Goal: Task Accomplishment & Management: Complete application form

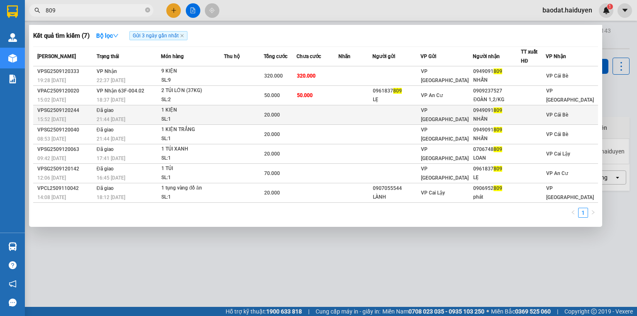
type input "809"
click at [230, 113] on td at bounding box center [243, 114] width 39 height 19
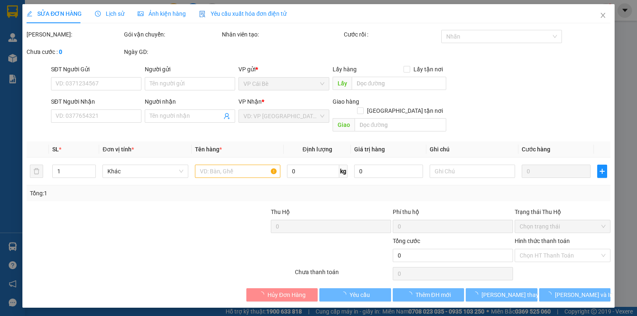
type input "0949091809"
type input "NHẪN"
type input "20.000"
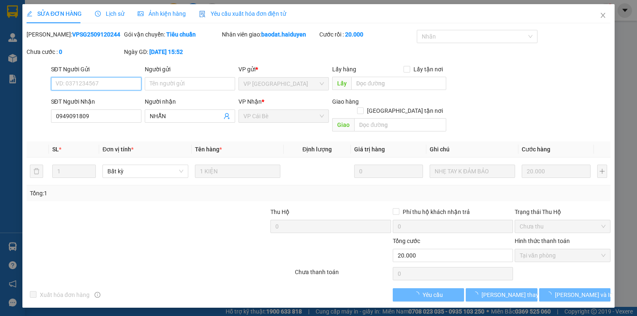
drag, startPoint x: 547, startPoint y: 247, endPoint x: 527, endPoint y: 262, distance: 24.9
click at [547, 249] on span "Tại văn phòng" at bounding box center [562, 255] width 86 height 12
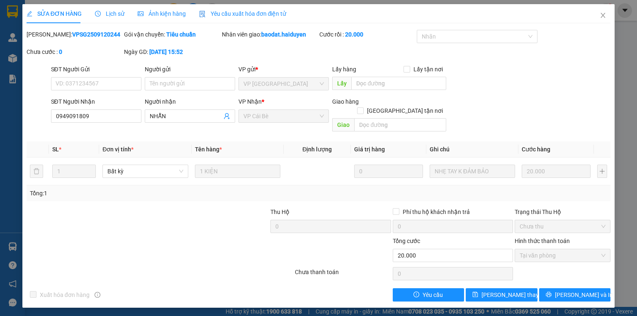
drag, startPoint x: 377, startPoint y: 281, endPoint x: 482, endPoint y: 198, distance: 133.6
click at [378, 288] on div "Xuất hóa đơn hàng Yêu cầu [PERSON_NAME] thay đổi [PERSON_NAME] và In" at bounding box center [318, 294] width 585 height 13
click at [607, 13] on span "Close" at bounding box center [602, 15] width 23 height 23
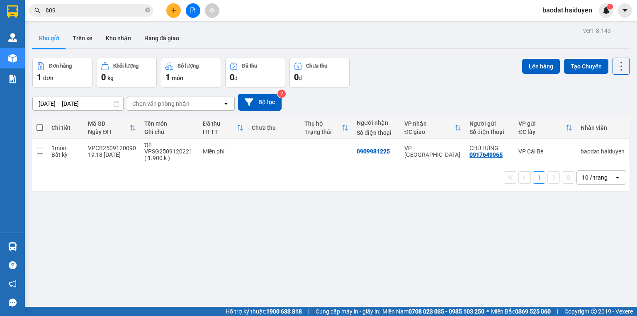
click at [83, 9] on input "809" at bounding box center [95, 10] width 98 height 9
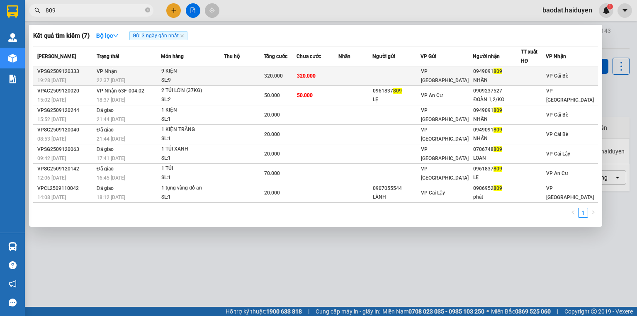
click at [191, 76] on div "SL: 9" at bounding box center [192, 80] width 62 height 9
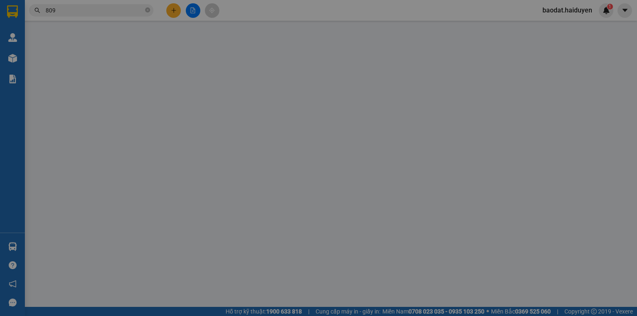
type input "0949091809"
type input "NHẪN"
type input "320.000"
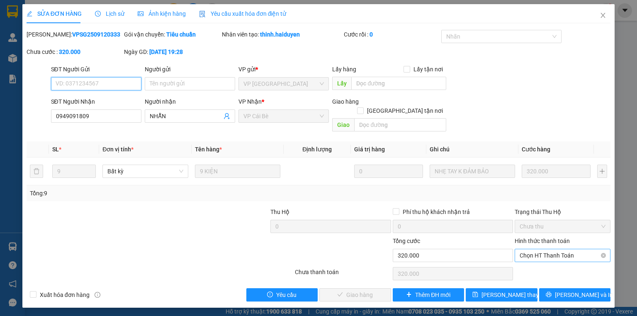
drag, startPoint x: 539, startPoint y: 247, endPoint x: 413, endPoint y: 256, distance: 125.9
click at [538, 249] on span "Chọn HT Thanh Toán" at bounding box center [562, 255] width 86 height 12
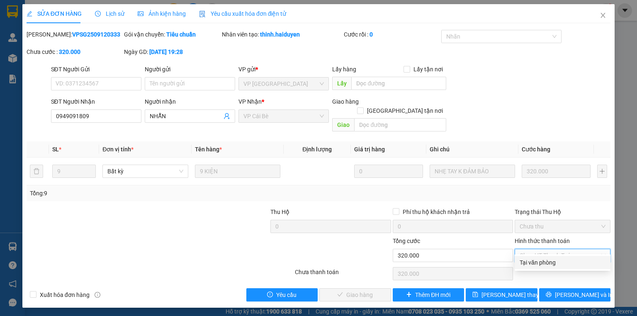
drag, startPoint x: 538, startPoint y: 260, endPoint x: 520, endPoint y: 261, distance: 17.8
click at [537, 260] on div "Tại văn phòng" at bounding box center [562, 262] width 86 height 9
type input "0"
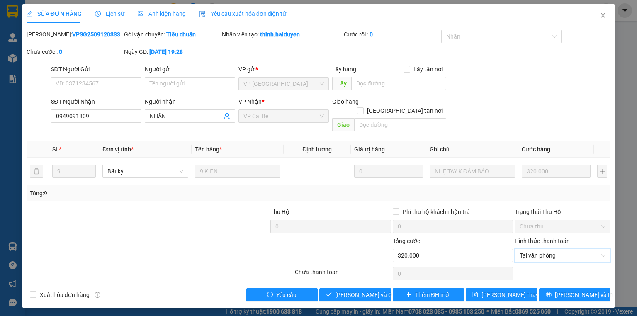
click at [317, 236] on div at bounding box center [342, 250] width 97 height 29
click at [597, 17] on span "Close" at bounding box center [602, 15] width 23 height 23
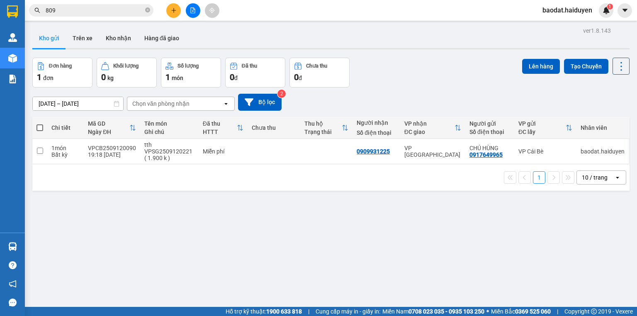
click at [335, 238] on div "ver 1.8.143 Kho gửi Trên xe Kho nhận Hàng đã giao Đơn hàng 1 đơn Khối lượng 0 k…" at bounding box center [331, 183] width 604 height 316
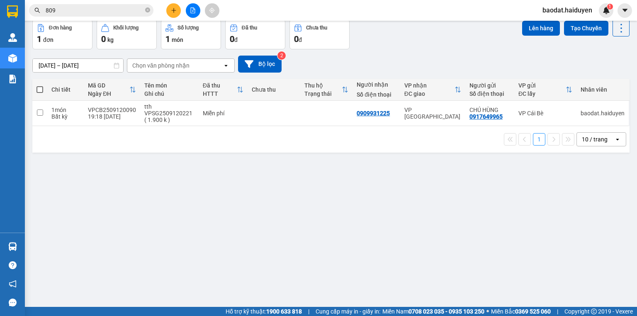
click at [403, 191] on div "ver 1.8.143 Kho gửi Trên xe Kho nhận Hàng đã giao Đơn hàng 1 đơn Khối lượng 0 k…" at bounding box center [331, 145] width 604 height 316
click at [400, 197] on div "ver 1.8.143 Kho gửi Trên xe Kho nhận Hàng đã giao Đơn hàng 1 đơn Khối lượng 0 k…" at bounding box center [331, 145] width 604 height 316
